Goal: Task Accomplishment & Management: Manage account settings

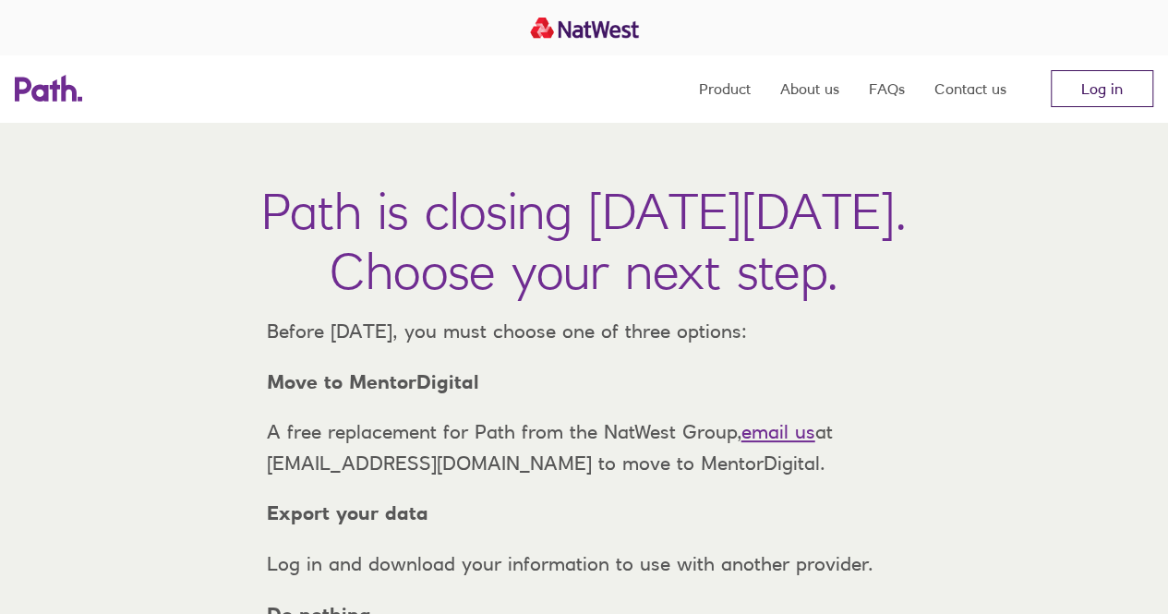
click at [1106, 89] on link "Log in" at bounding box center [1102, 88] width 102 height 37
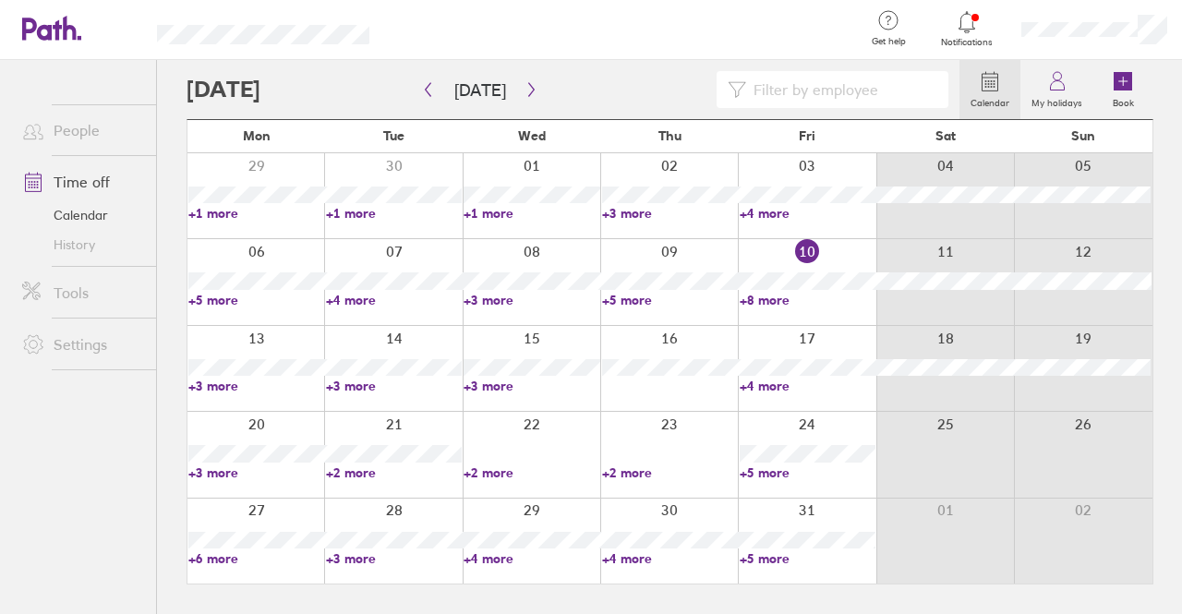
click at [235, 381] on link "+3 more" at bounding box center [256, 386] width 136 height 17
click at [374, 389] on link "+3 more" at bounding box center [394, 386] width 136 height 17
click at [340, 385] on link "+3 more" at bounding box center [394, 386] width 136 height 17
click at [481, 384] on link "+3 more" at bounding box center [532, 386] width 136 height 17
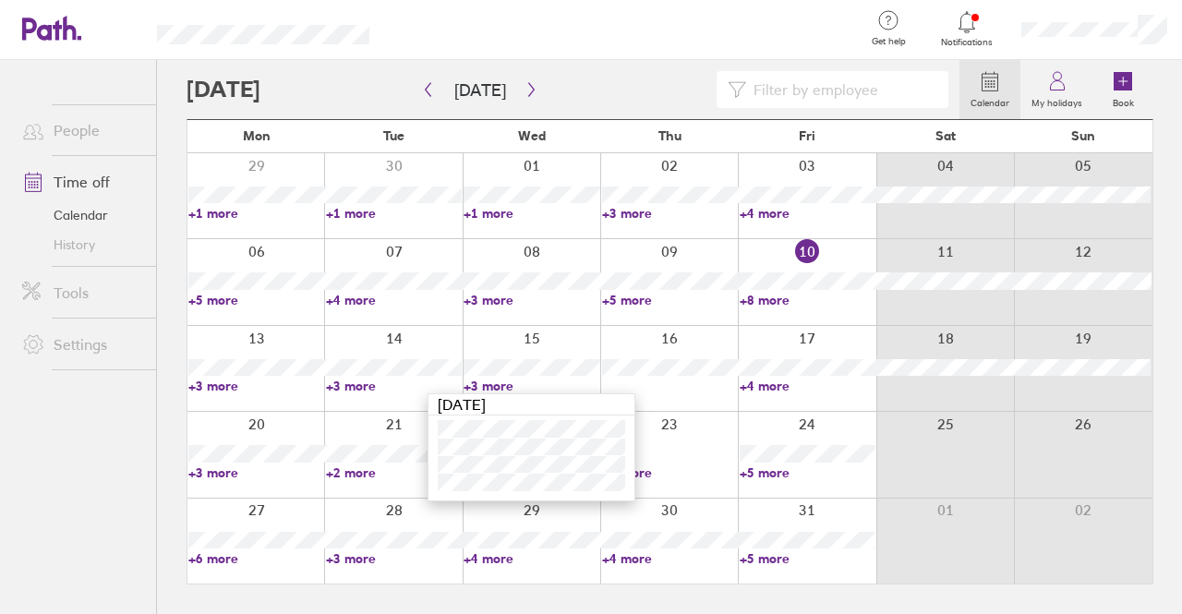
click at [766, 384] on link "+4 more" at bounding box center [808, 386] width 136 height 17
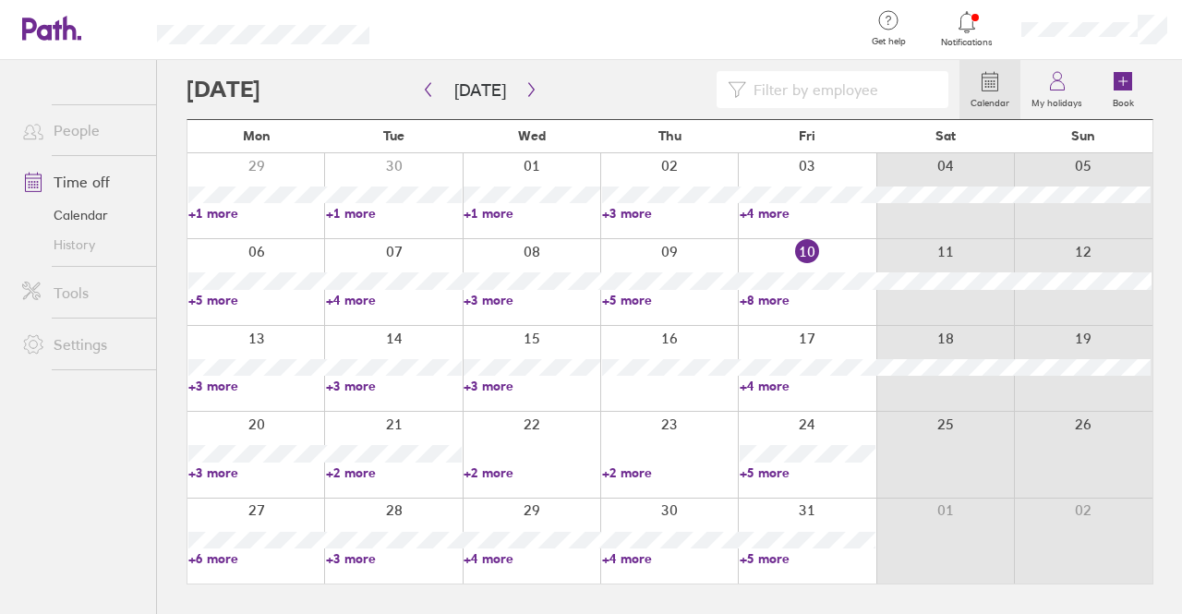
click at [766, 384] on link "+4 more" at bounding box center [808, 386] width 136 height 17
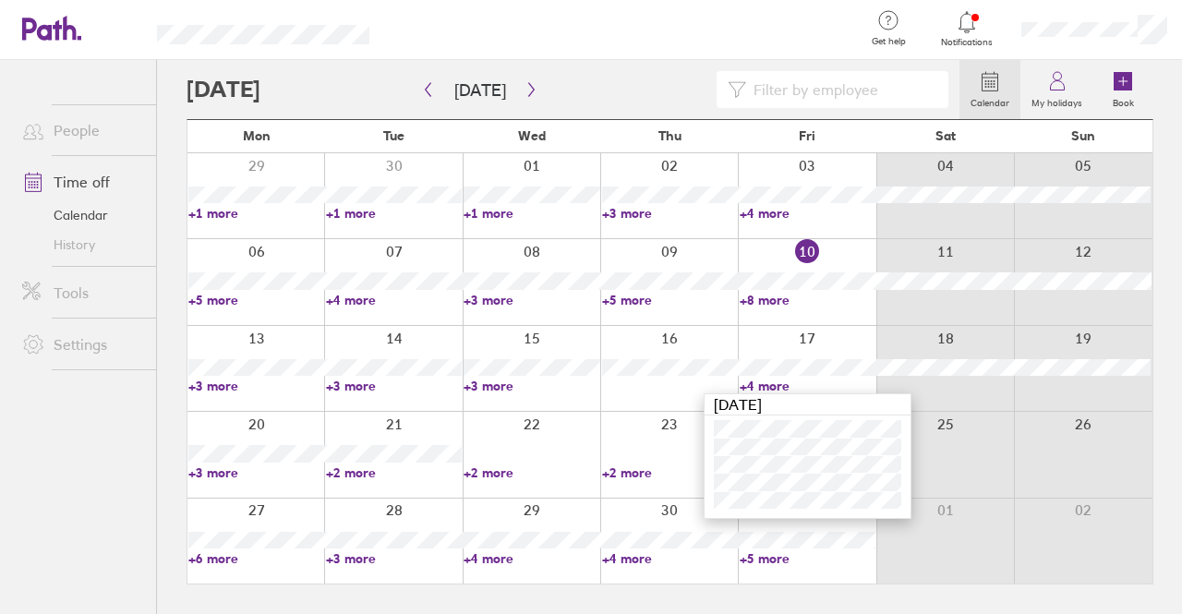
click at [970, 21] on icon at bounding box center [967, 22] width 22 height 22
